Goal: Go to known website: Go to known website

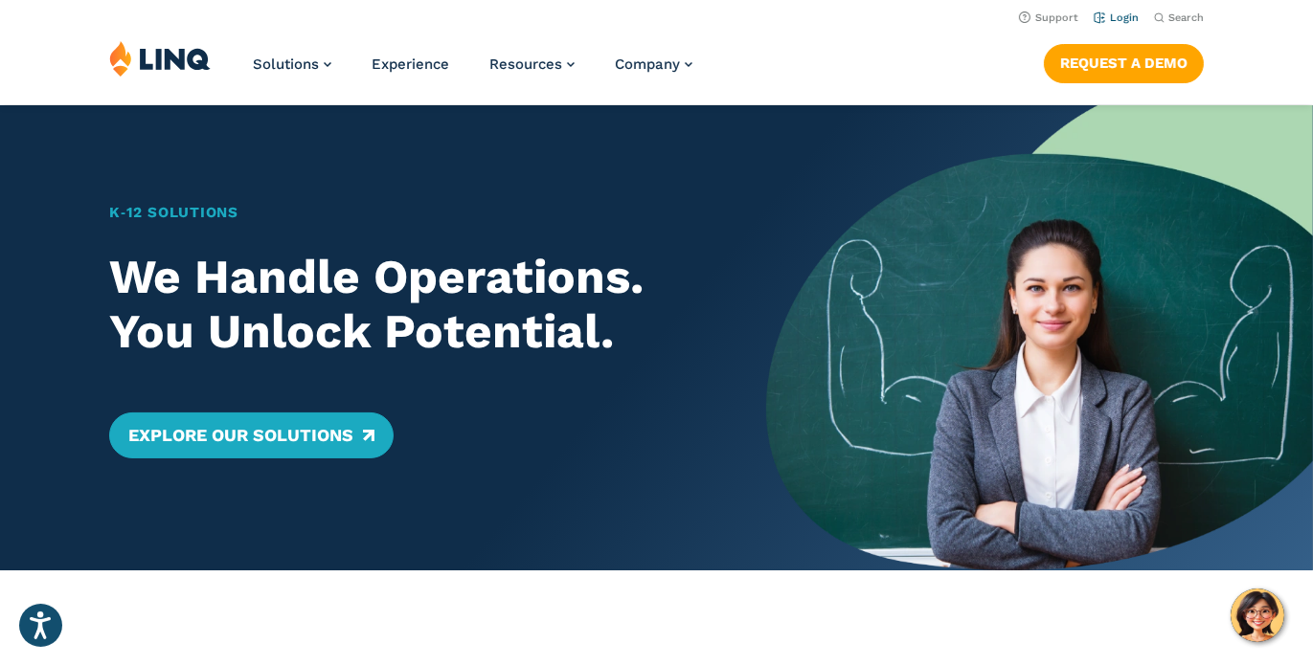
click at [1120, 17] on link "Login" at bounding box center [1116, 17] width 45 height 12
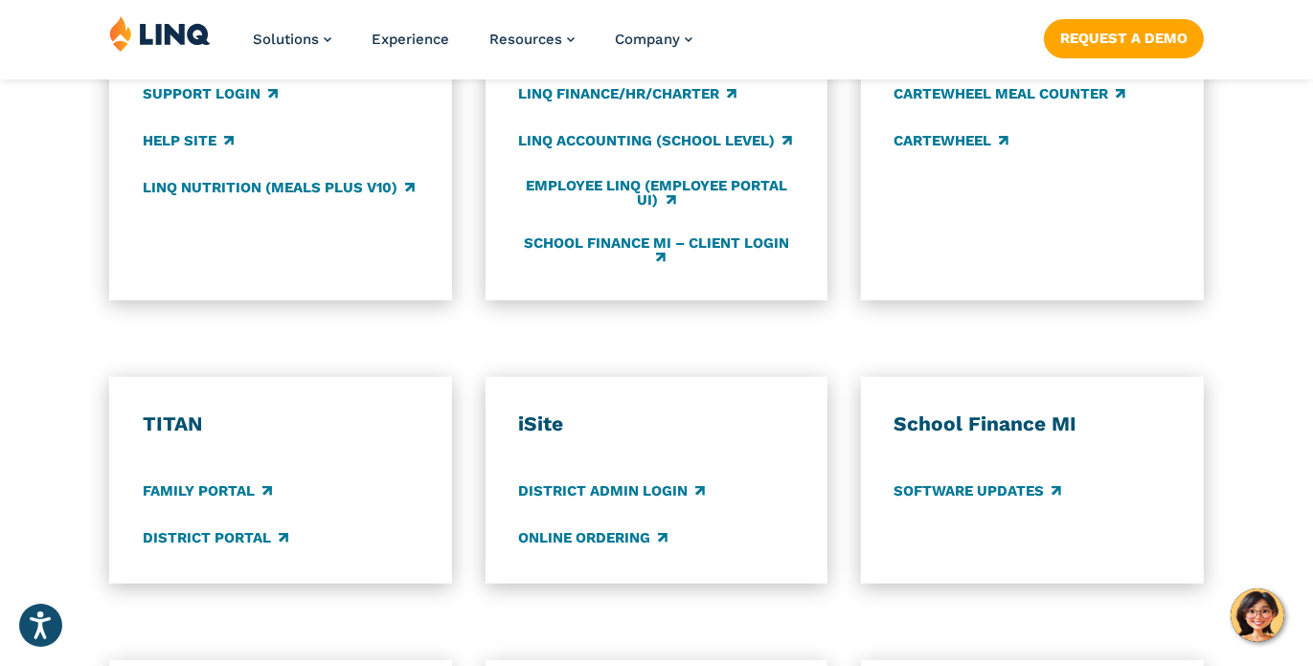
scroll to position [1245, 0]
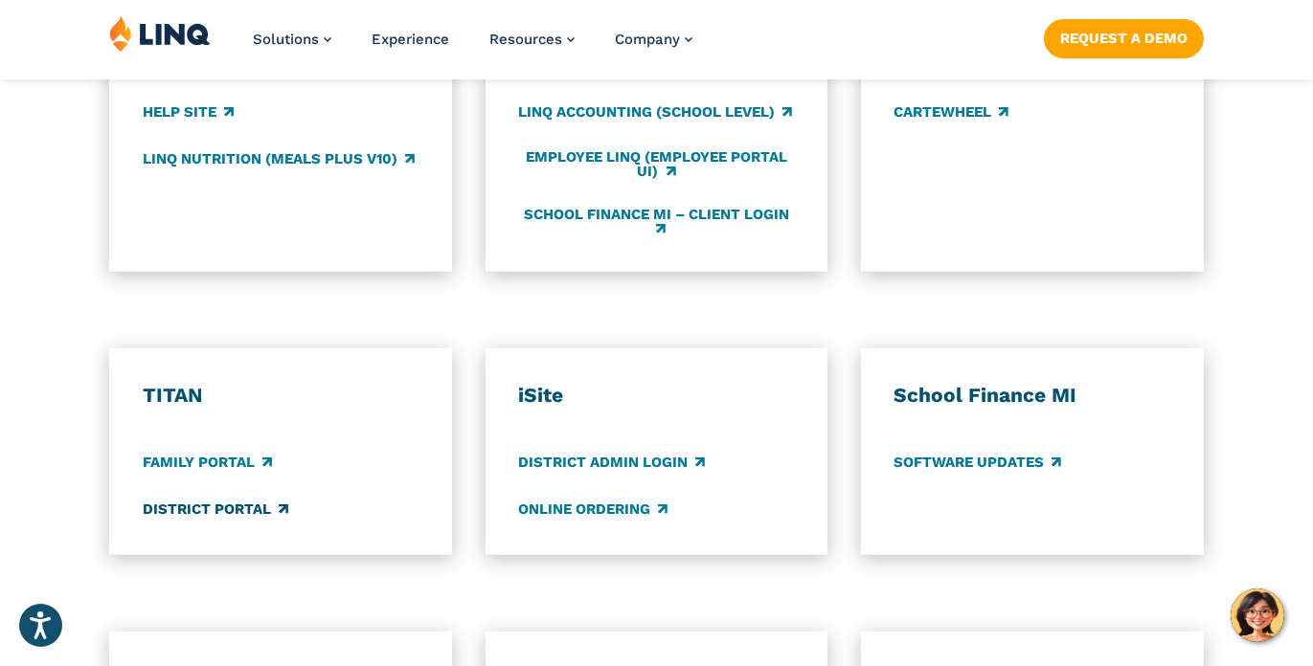
click at [242, 518] on link "District Portal" at bounding box center [216, 510] width 146 height 21
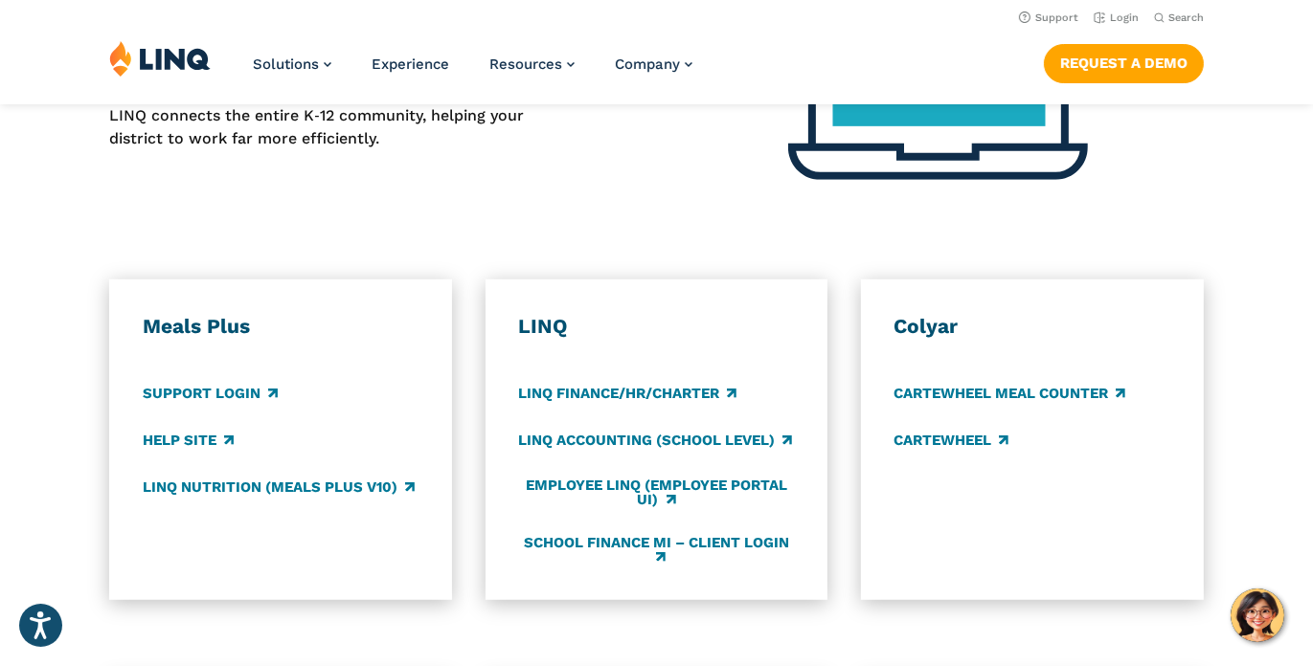
scroll to position [900, 0]
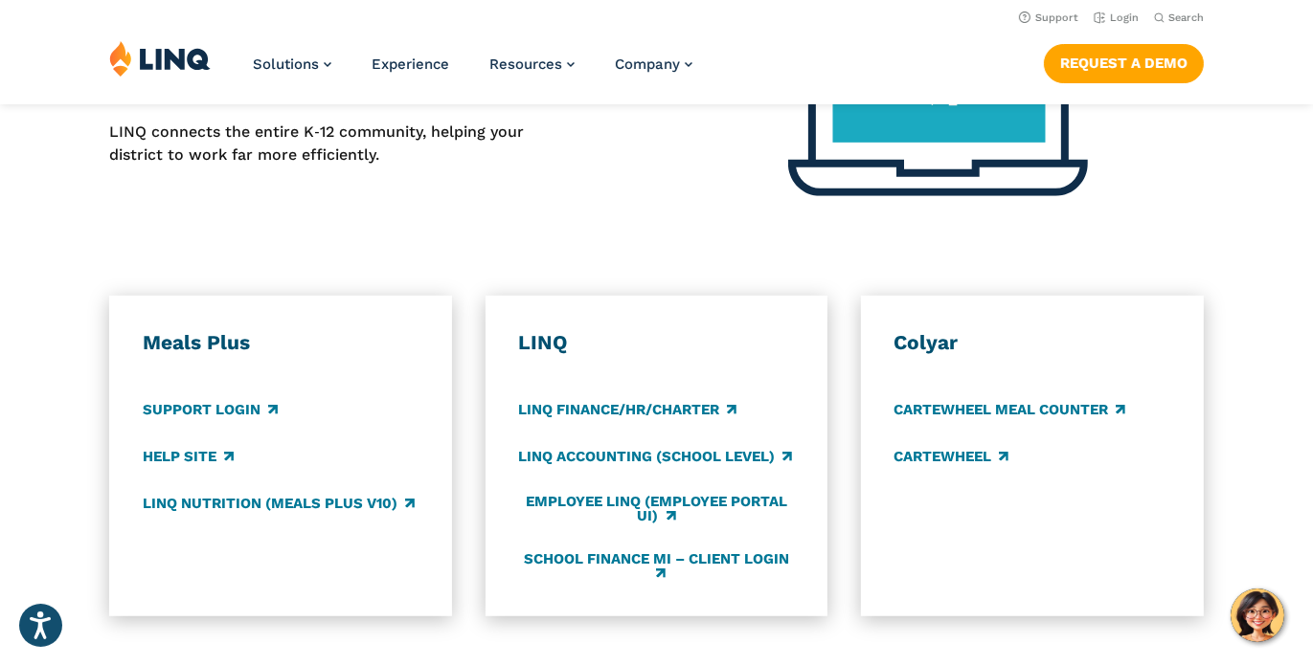
click at [1116, 222] on div "Application Login Which application would you like to sign in to? LINQ connects…" at bounding box center [656, 550] width 1313 height 1170
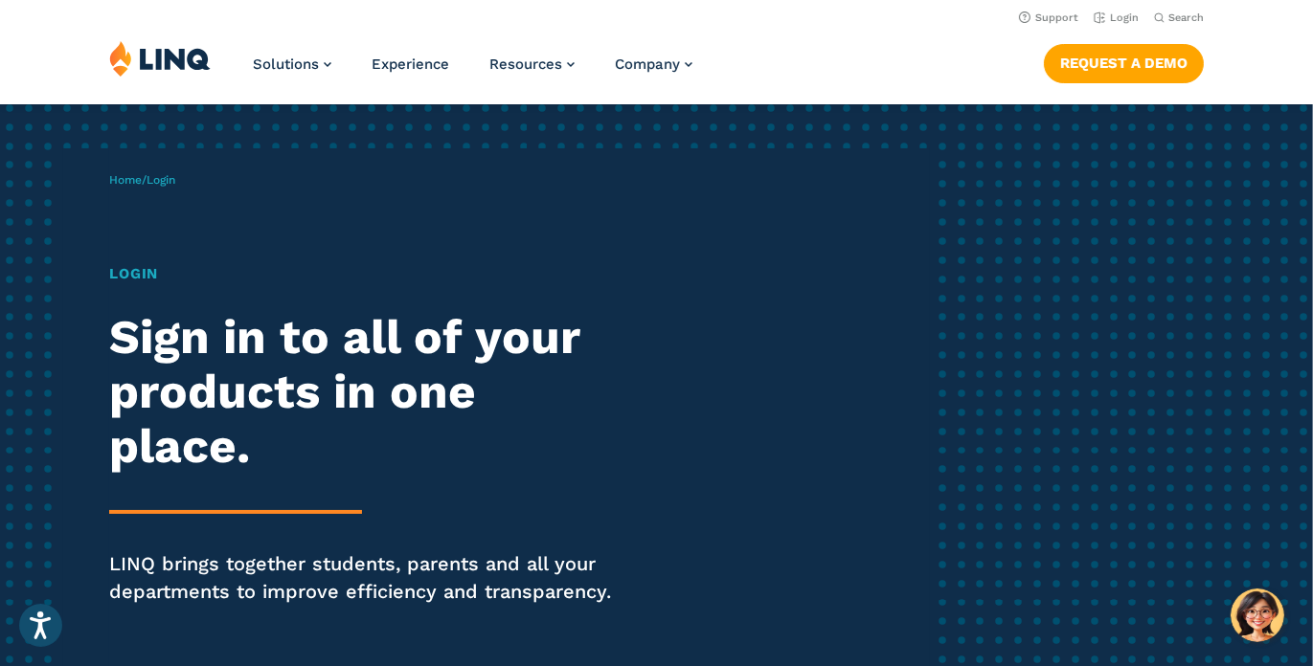
scroll to position [0, 0]
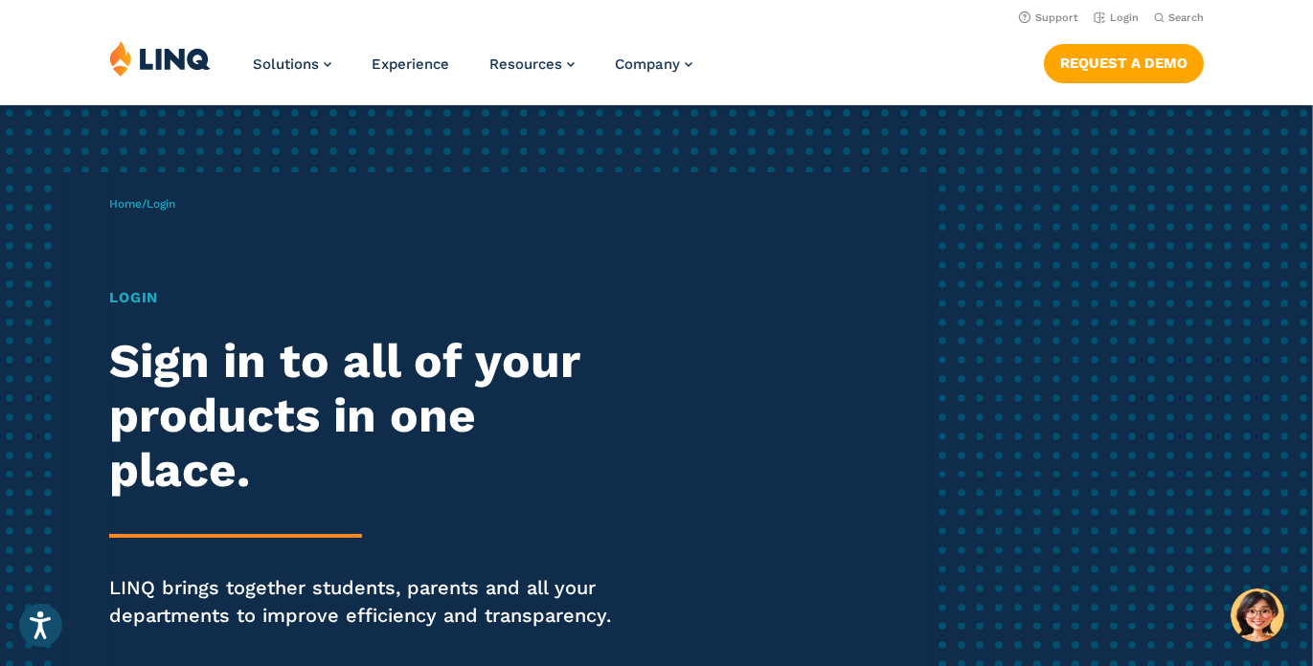
click at [137, 296] on h1 "Login" at bounding box center [362, 298] width 506 height 22
click at [157, 295] on h1 "Login" at bounding box center [362, 298] width 506 height 22
click at [168, 197] on span "Login" at bounding box center [161, 203] width 29 height 13
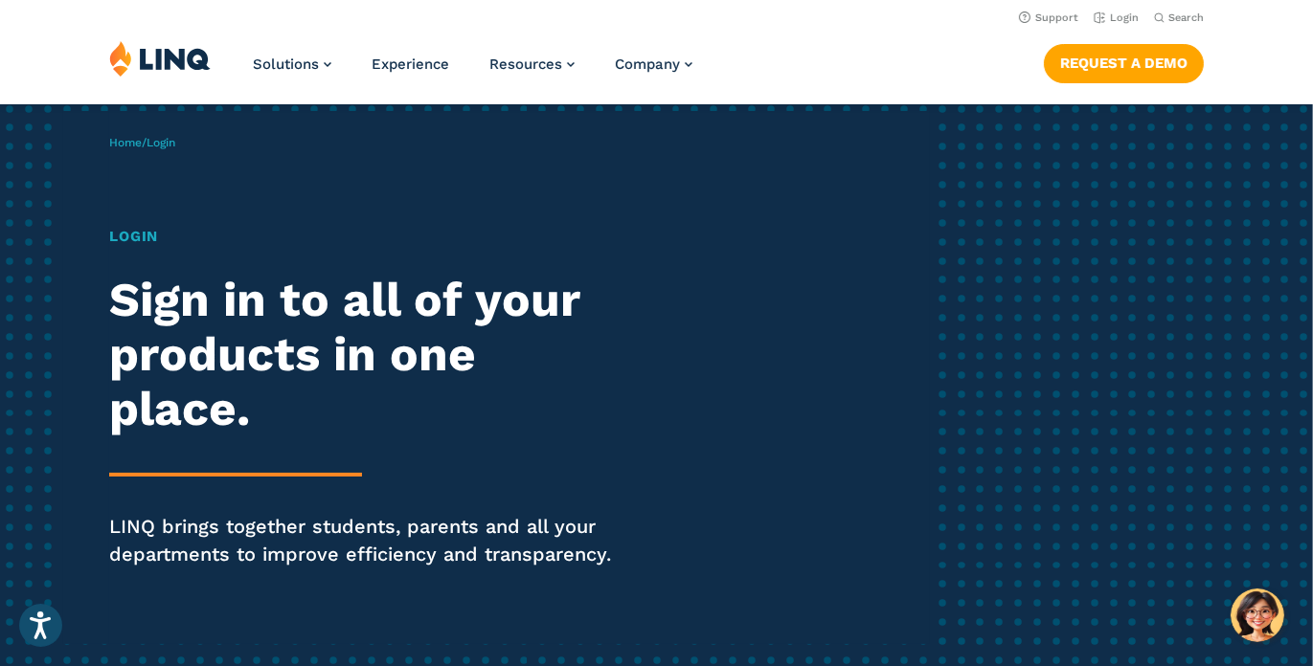
scroll to position [96, 0]
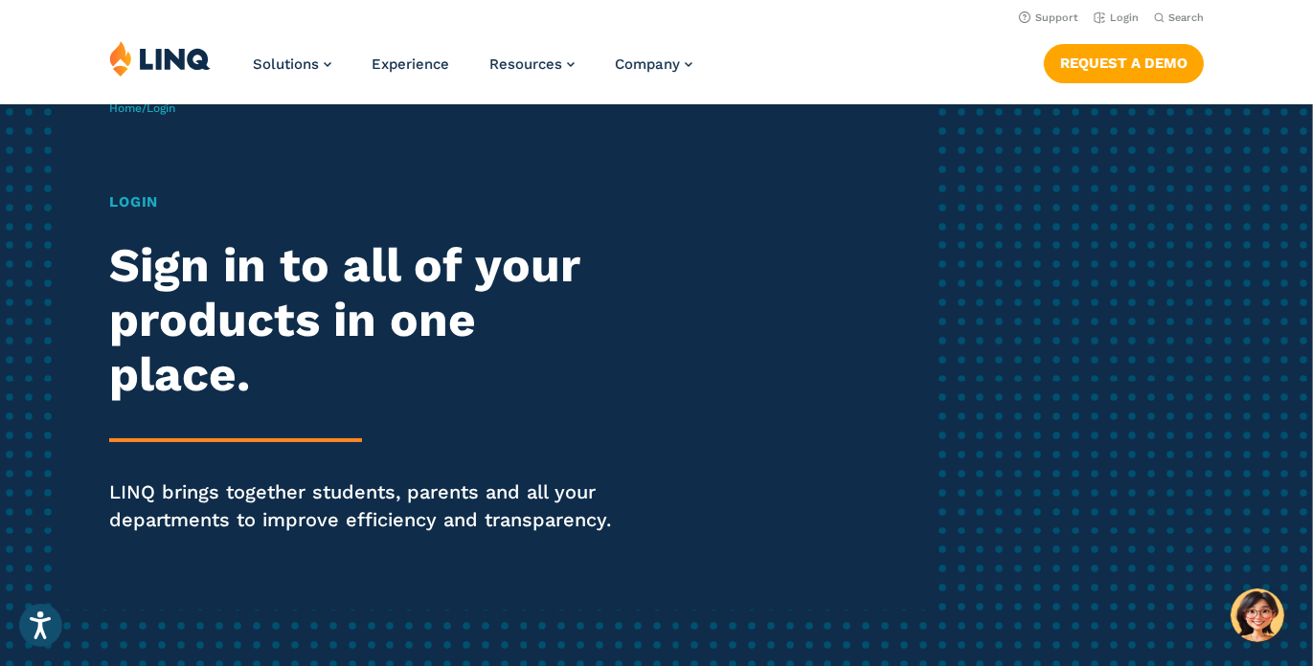
click at [915, 425] on div "Home / Login Login Sign in to all of your products in one place. LINQ brings to…" at bounding box center [519, 343] width 821 height 533
click at [1112, 15] on link "Login" at bounding box center [1116, 17] width 45 height 12
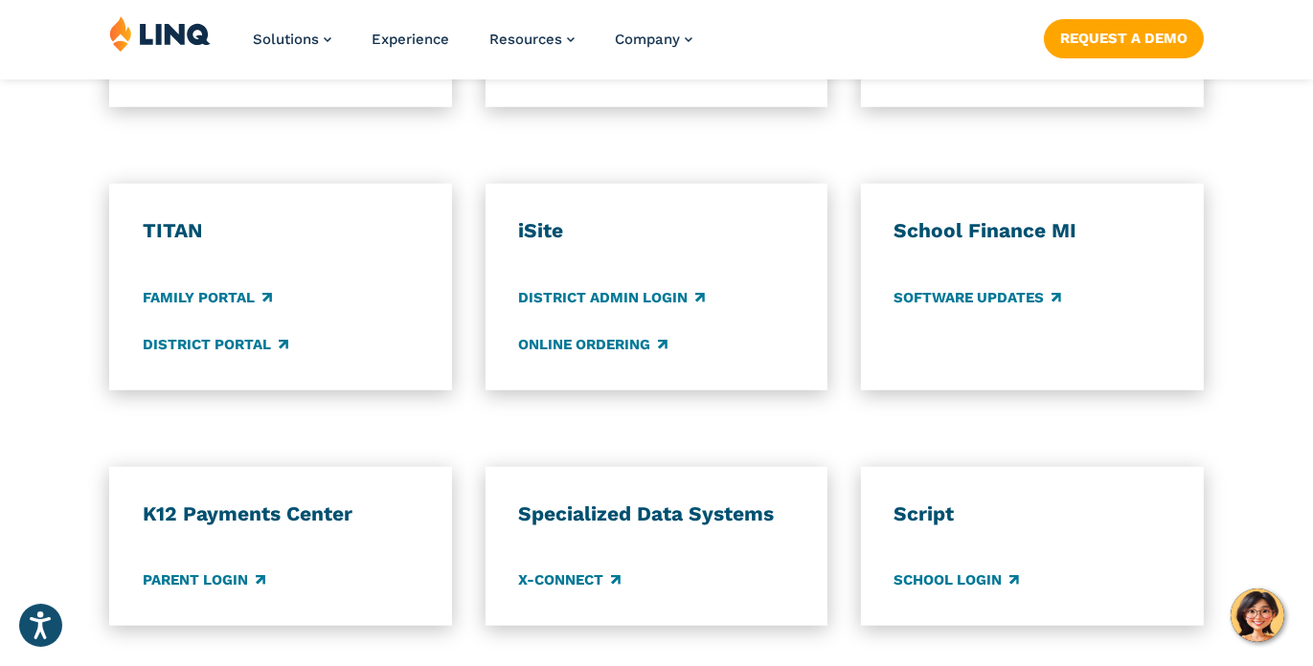
scroll to position [1436, 0]
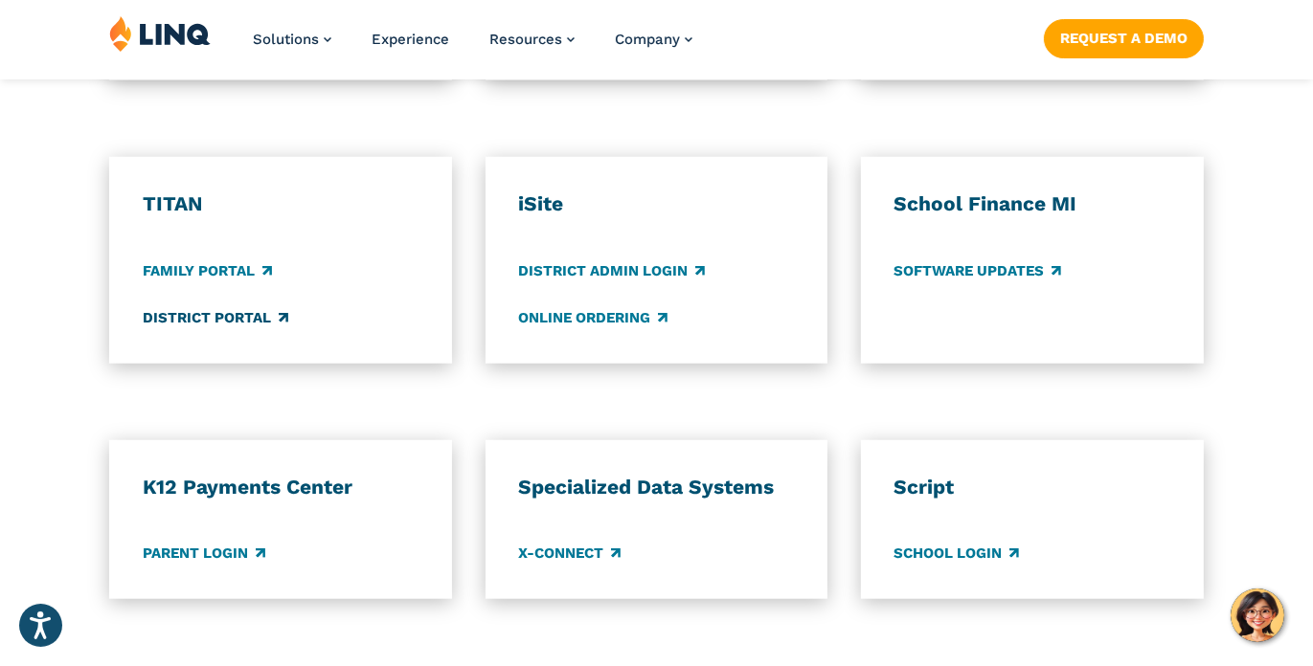
click at [172, 324] on link "District Portal" at bounding box center [216, 318] width 146 height 21
click at [399, 395] on div "Application Login Which application would you like to sign in to? LINQ connects…" at bounding box center [656, 13] width 1313 height 1170
click at [228, 274] on link "Family Portal" at bounding box center [207, 270] width 129 height 21
